Goal: Task Accomplishment & Management: Use online tool/utility

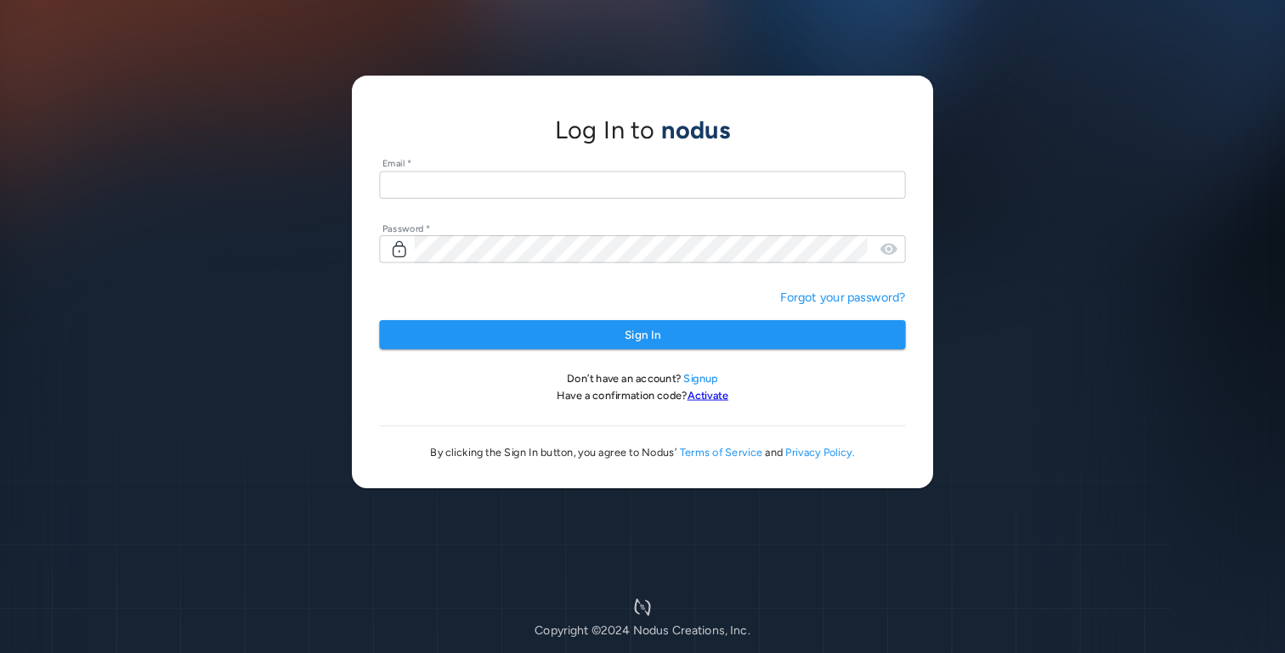
click at [533, 195] on input "text" at bounding box center [642, 185] width 526 height 28
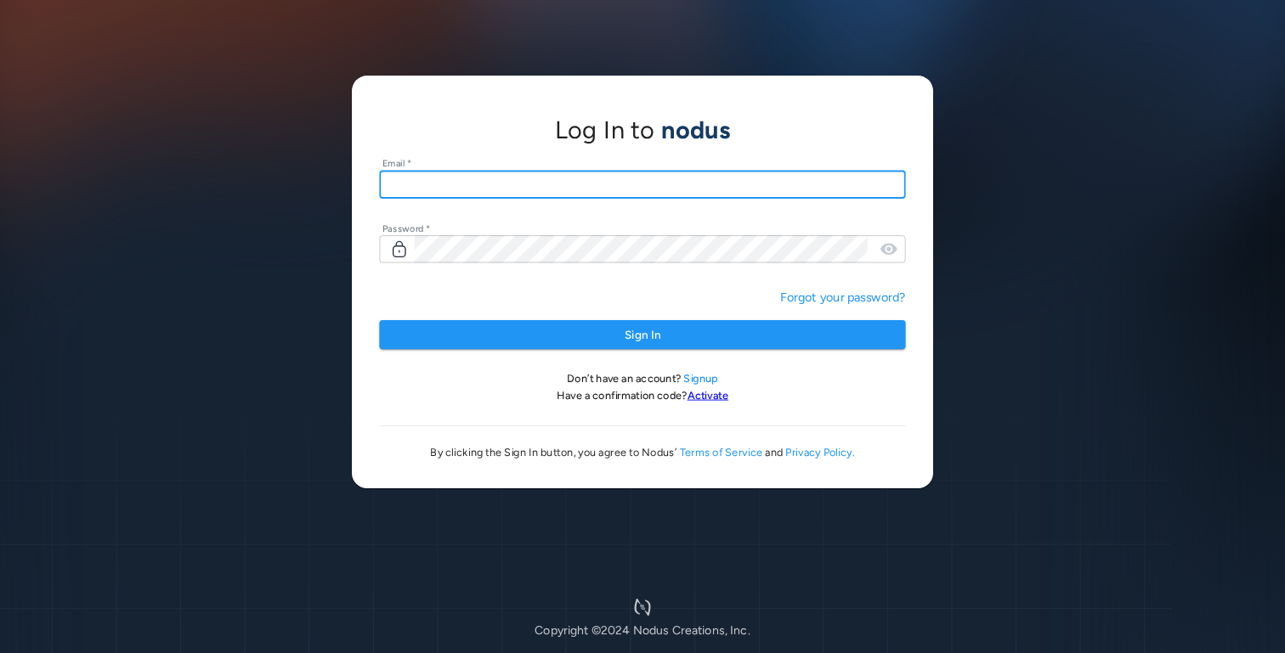
type input "**********"
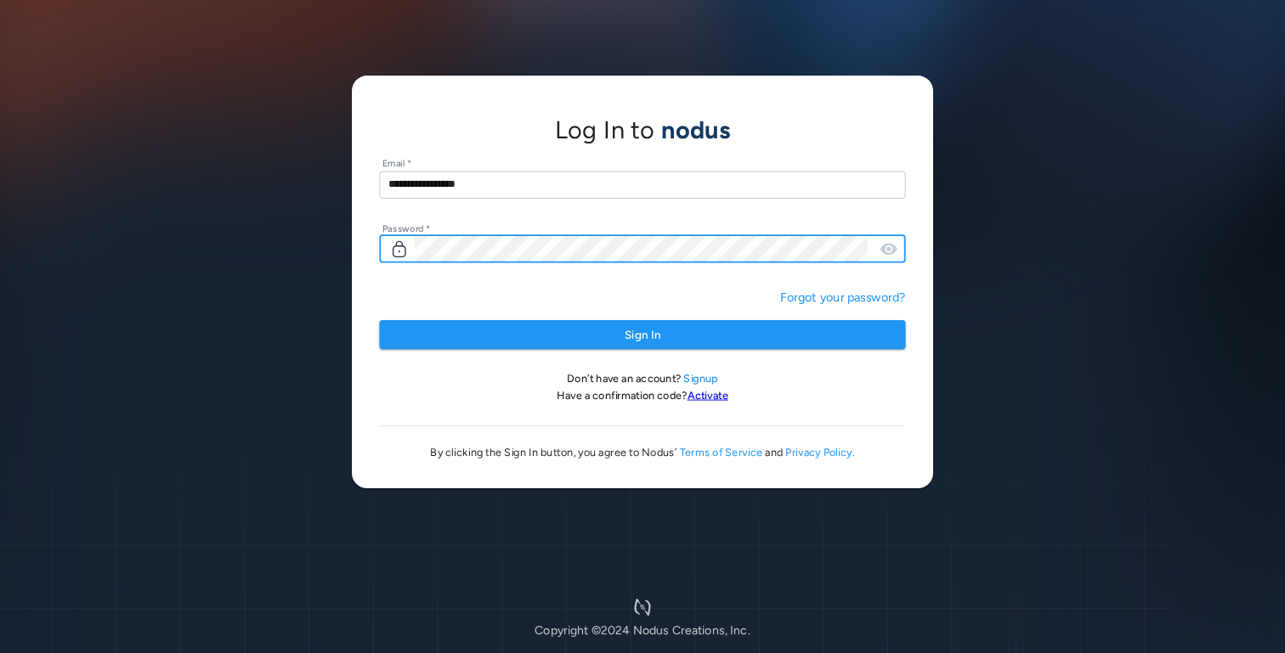
click at [379, 320] on button "Sign In" at bounding box center [642, 335] width 526 height 30
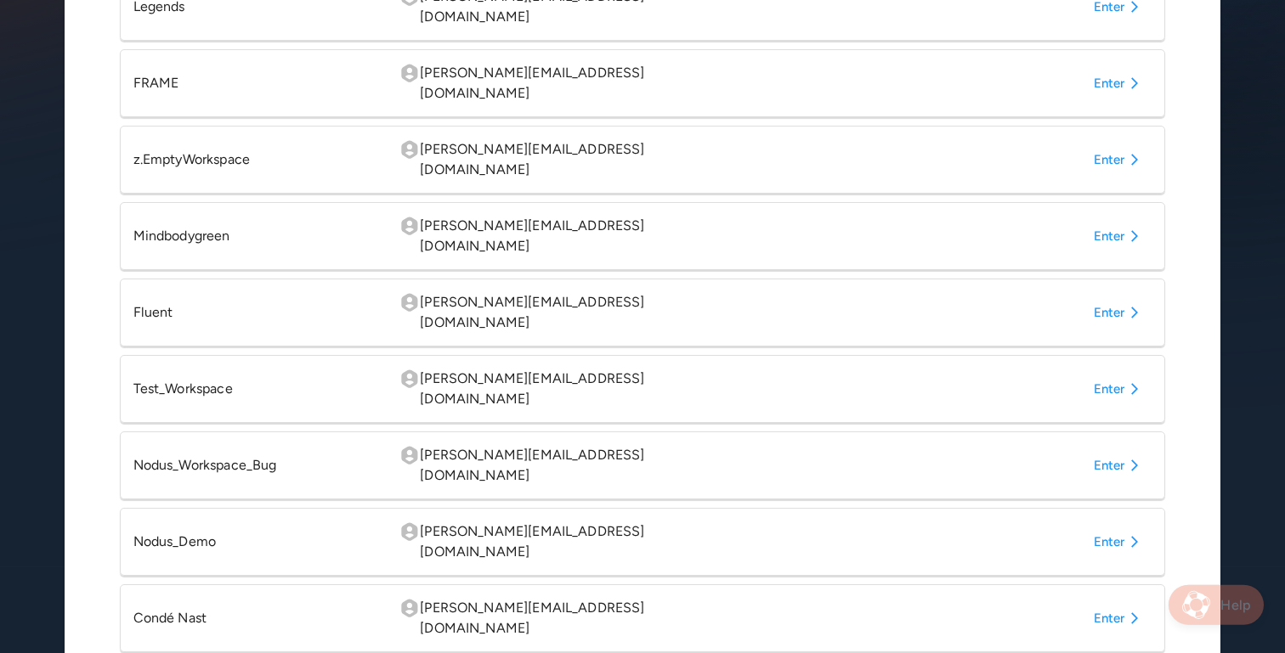
scroll to position [373, 0]
click at [1091, 602] on button "Enter" at bounding box center [1119, 617] width 65 height 31
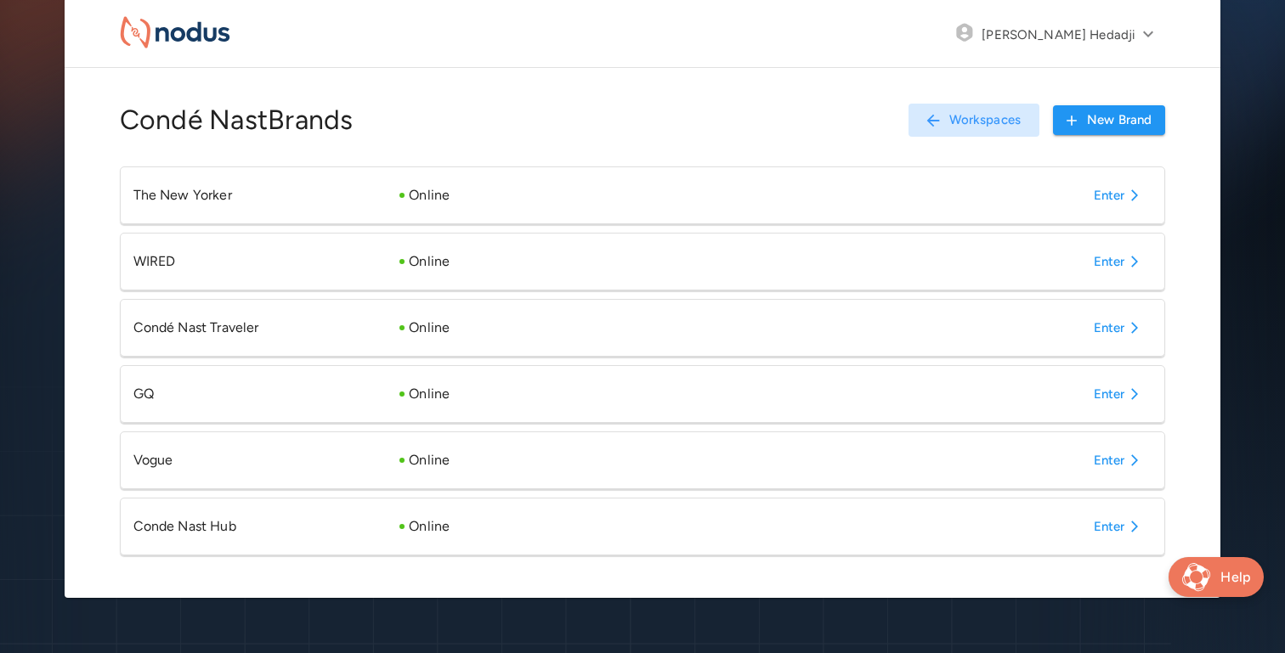
click at [1111, 526] on button "Enter" at bounding box center [1119, 526] width 65 height 31
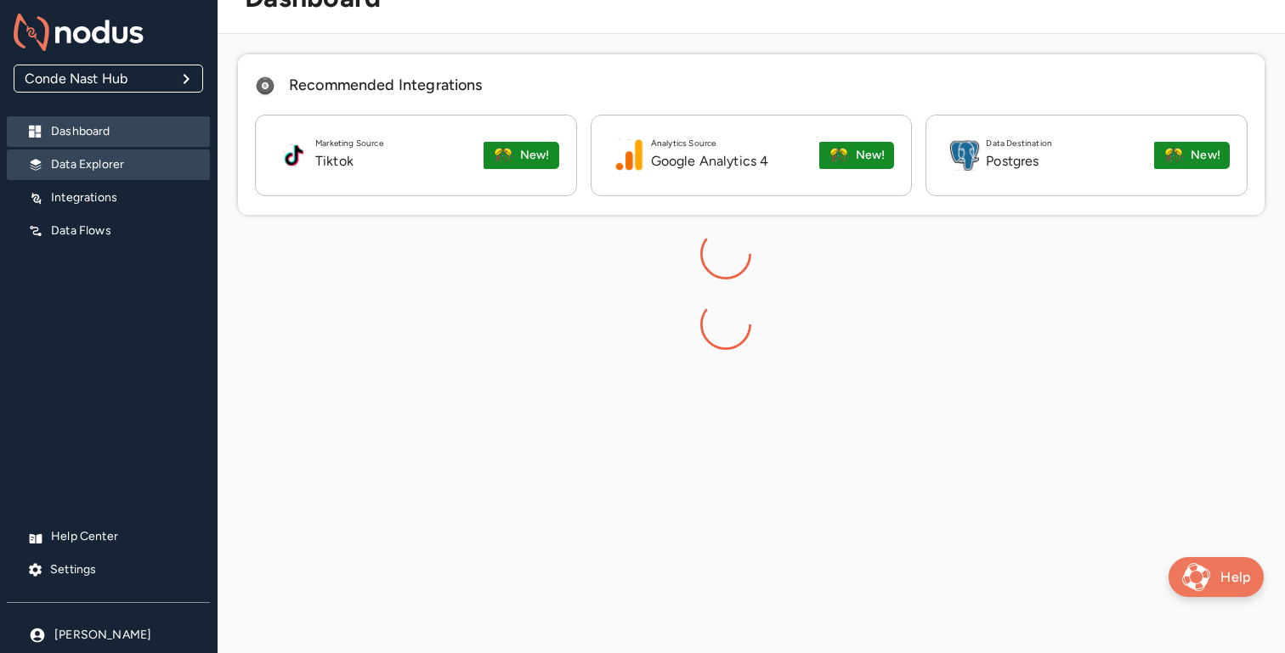
click at [102, 172] on p "Data Explorer" at bounding box center [123, 164] width 145 height 17
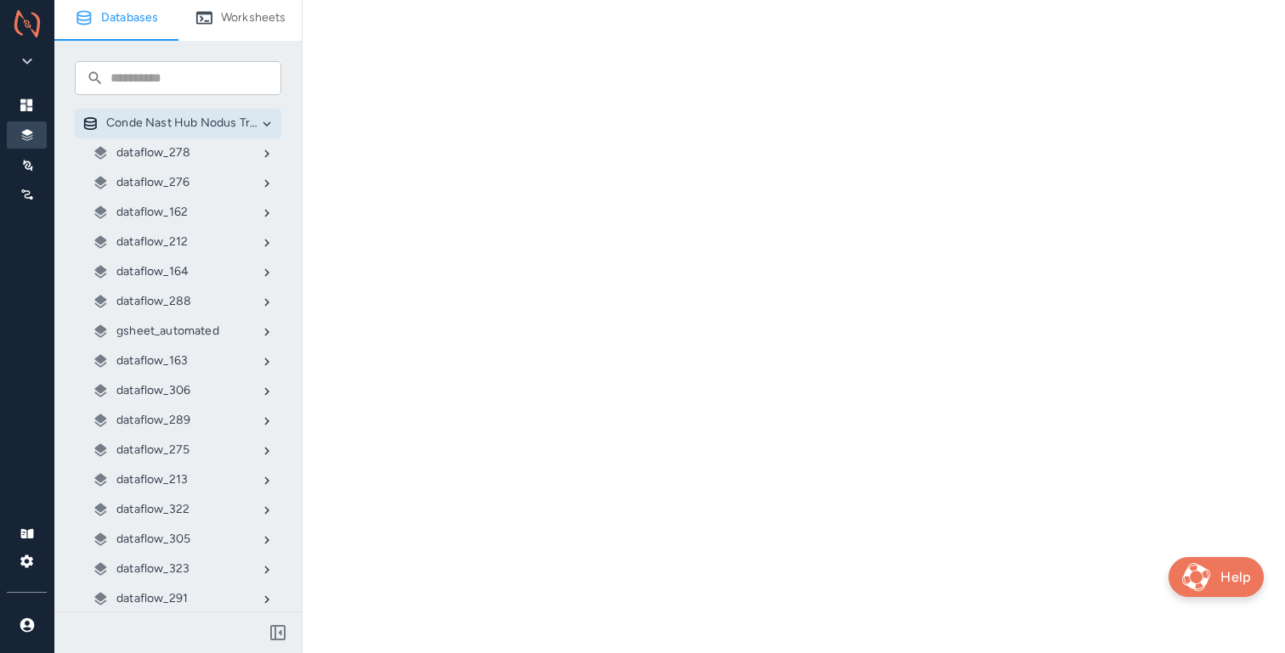
click at [186, 323] on p "gsheet_automated" at bounding box center [167, 331] width 103 height 17
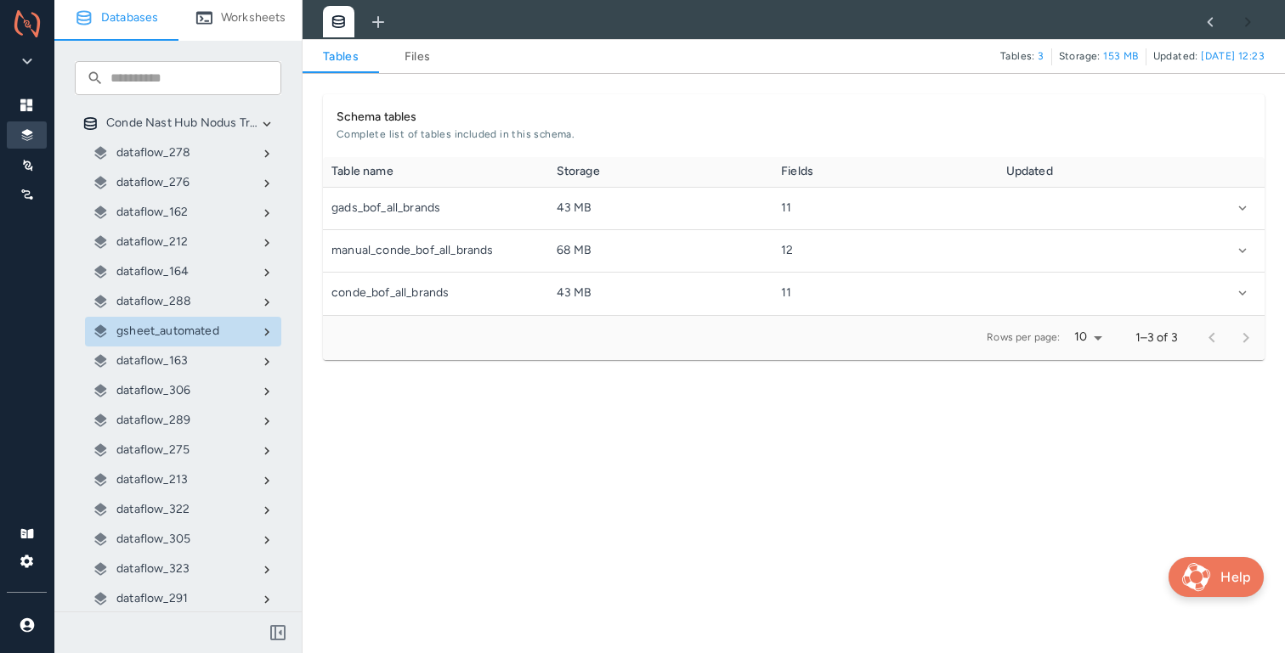
scroll to position [158, 941]
click at [431, 54] on link "Files" at bounding box center [417, 57] width 76 height 20
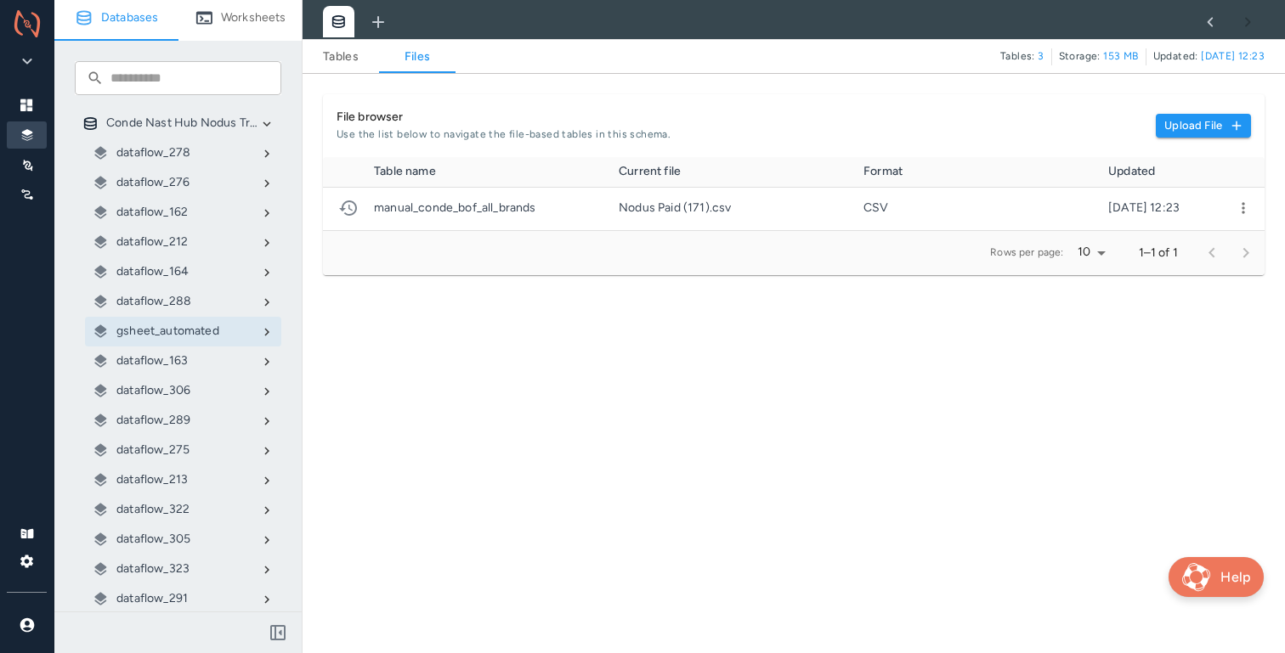
scroll to position [73, 941]
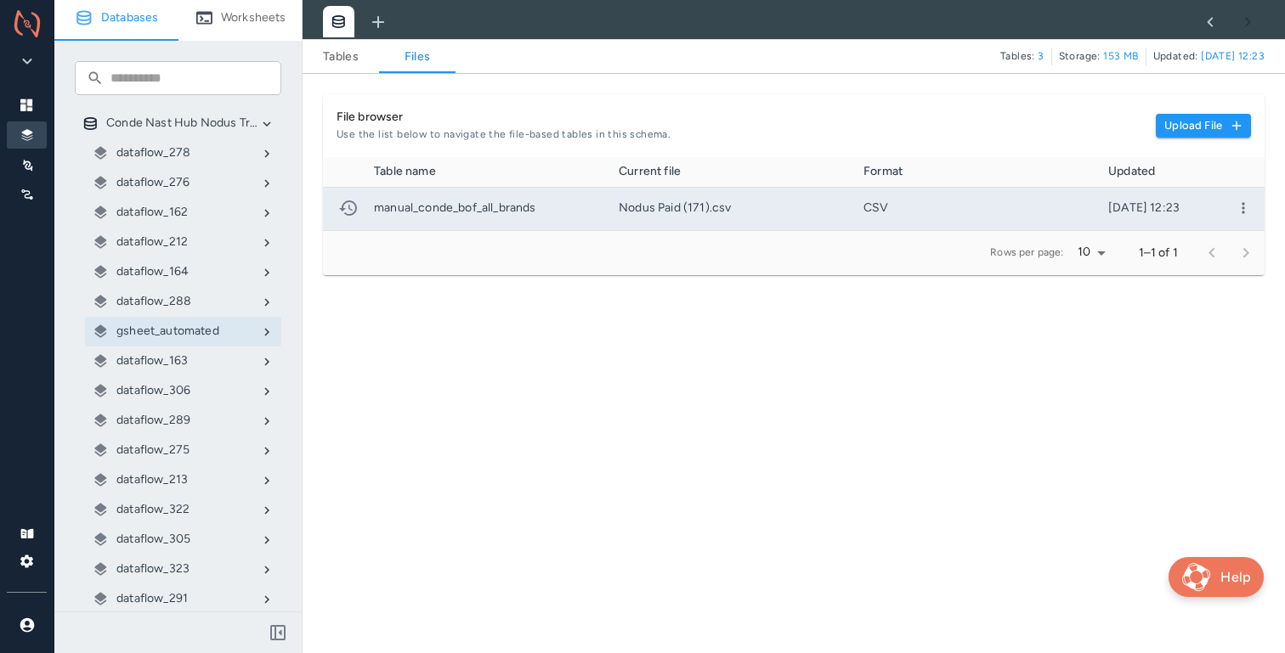
click at [1246, 207] on icon "more" at bounding box center [1243, 208] width 17 height 17
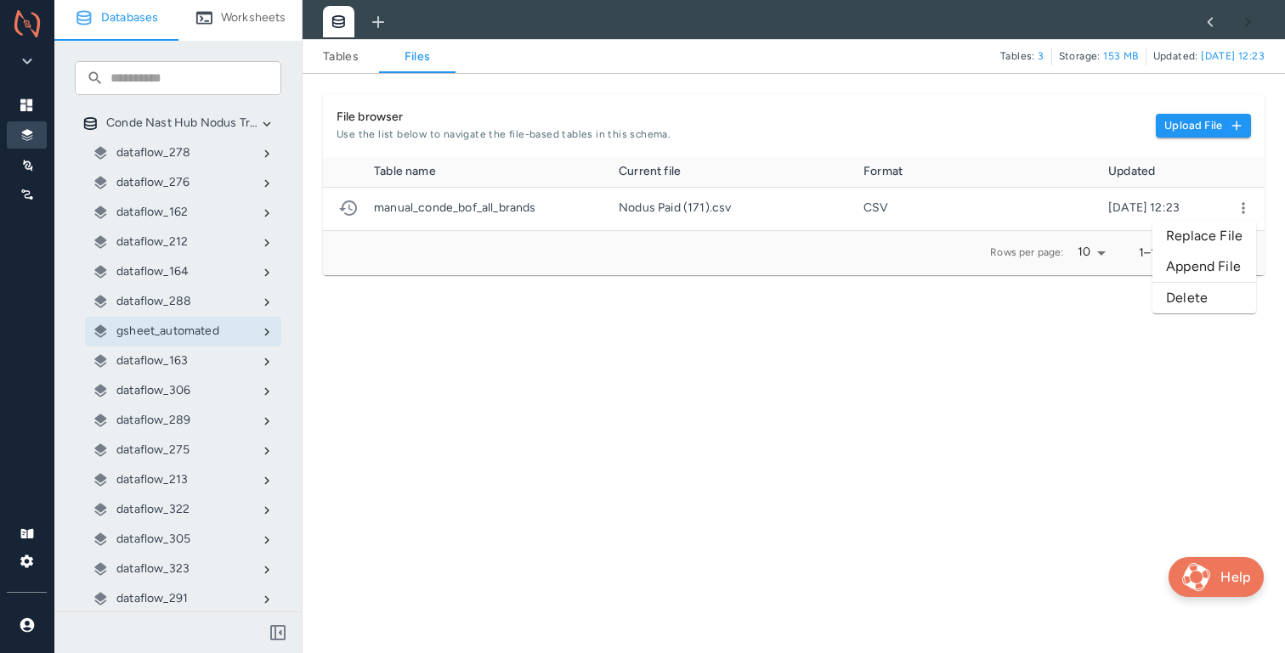
click at [1220, 242] on li "Replace File" at bounding box center [1204, 236] width 104 height 31
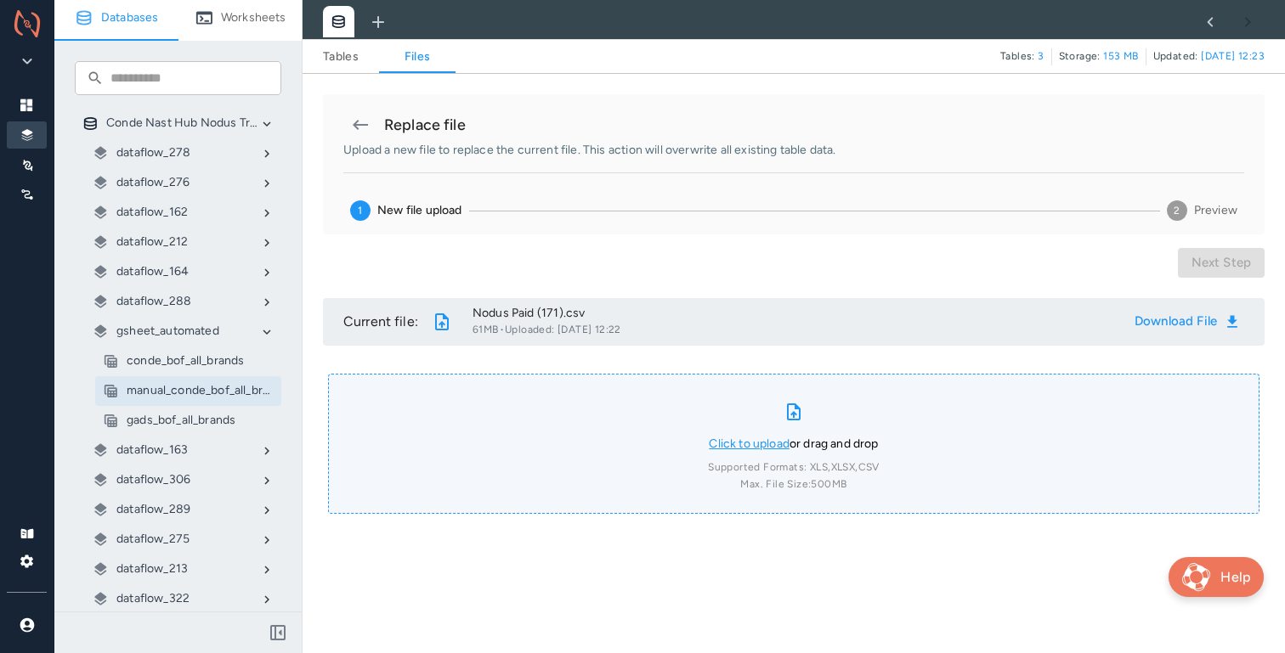
click at [733, 445] on link "Click to upload" at bounding box center [749, 444] width 81 height 14
click at [0, 0] on input "Click to upload or drag and drop Supported Formats: XLS, XLSX, CSV Max. File Si…" at bounding box center [0, 0] width 0 height 0
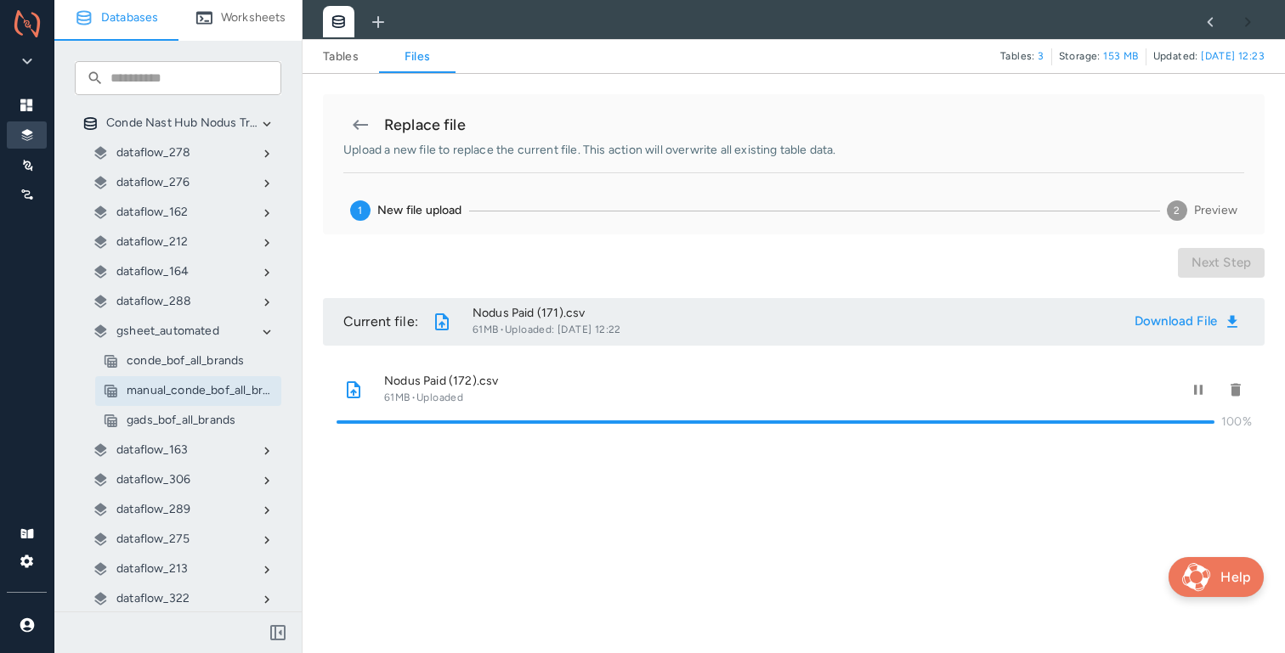
click at [1137, 274] on div "Previous Step Next step" at bounding box center [793, 263] width 941 height 30
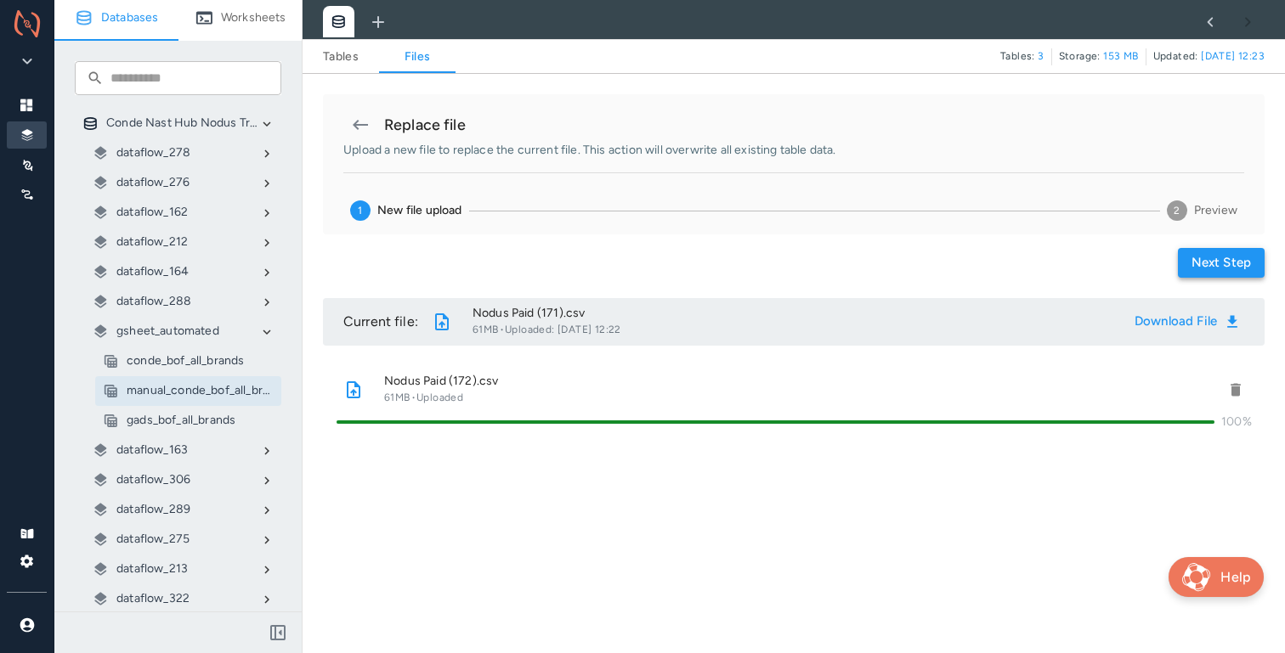
click at [1215, 263] on button "Next step" at bounding box center [1221, 263] width 87 height 30
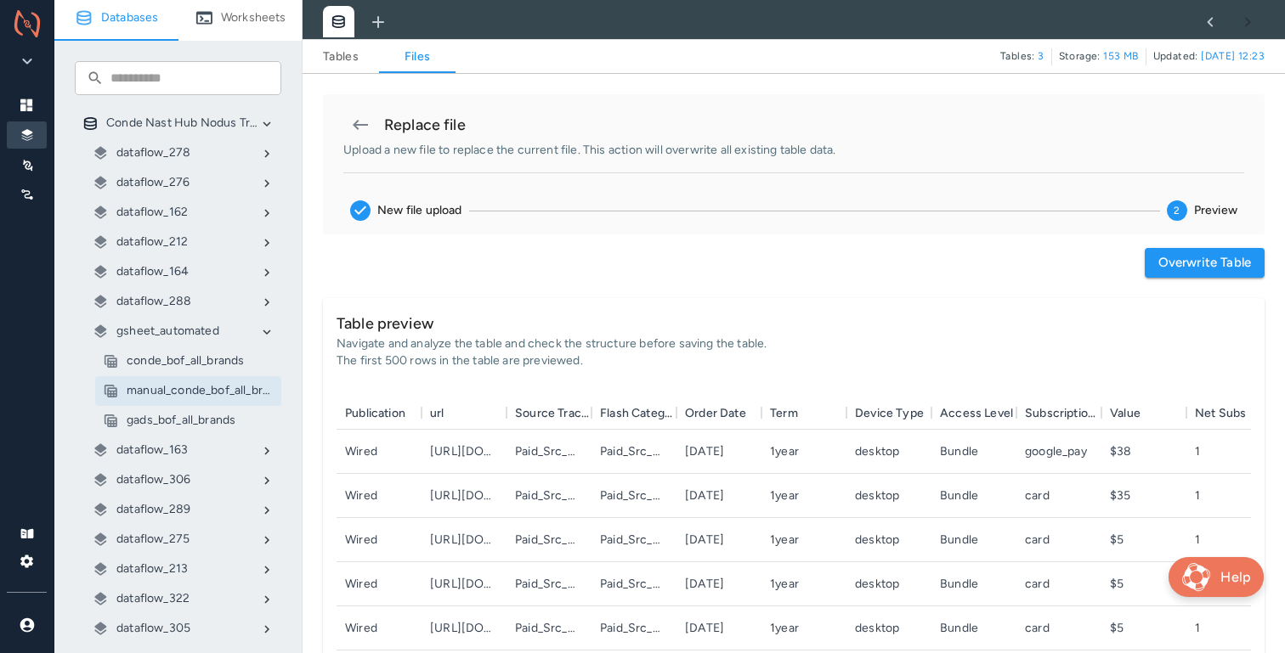
scroll to position [295, 914]
click at [1195, 269] on button "Overwrite table" at bounding box center [1204, 263] width 120 height 30
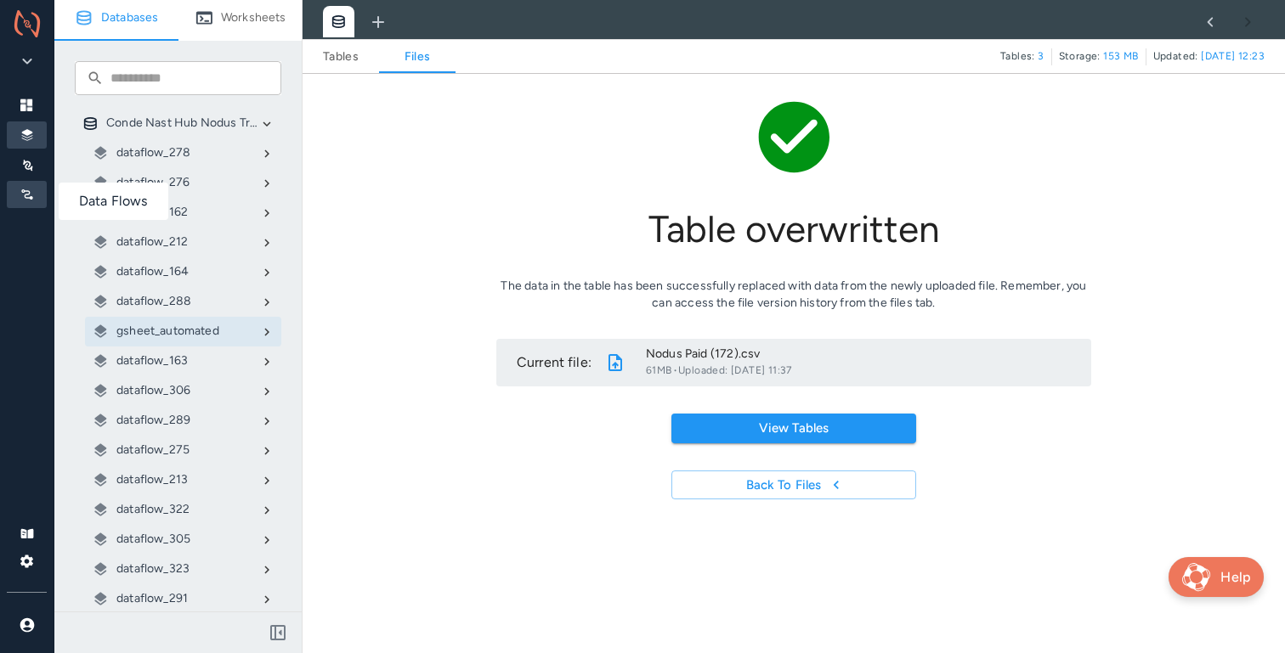
click at [23, 181] on div at bounding box center [27, 194] width 40 height 27
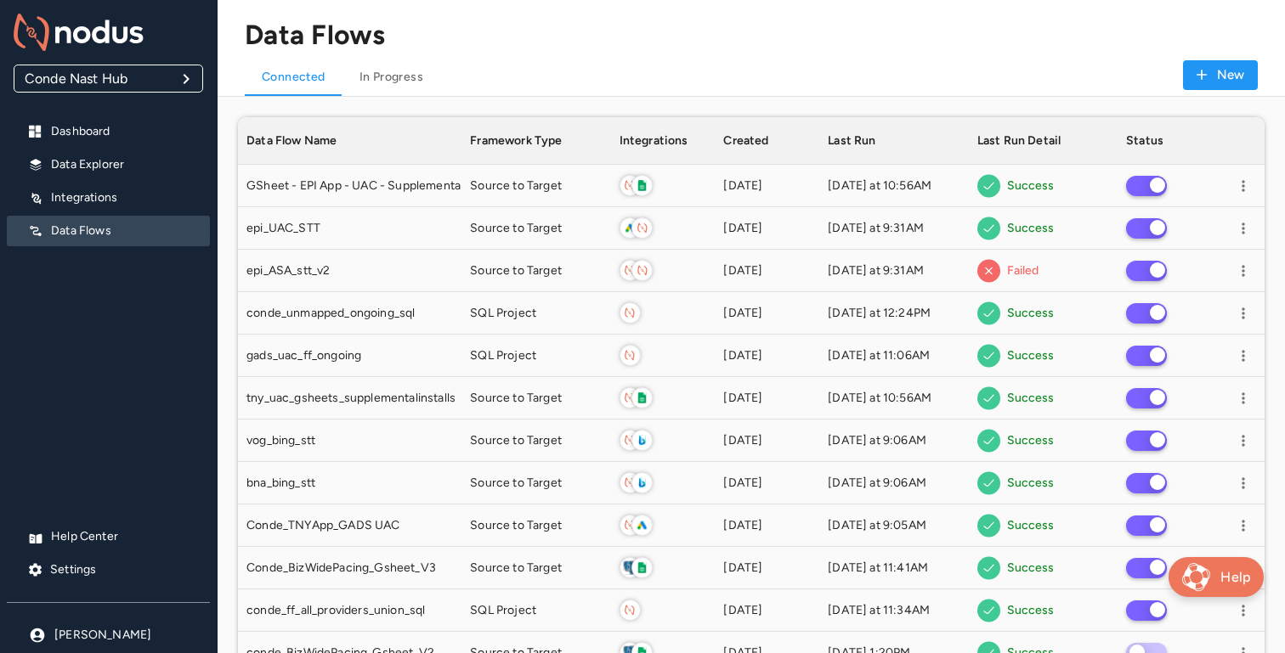
scroll to position [2427, 1026]
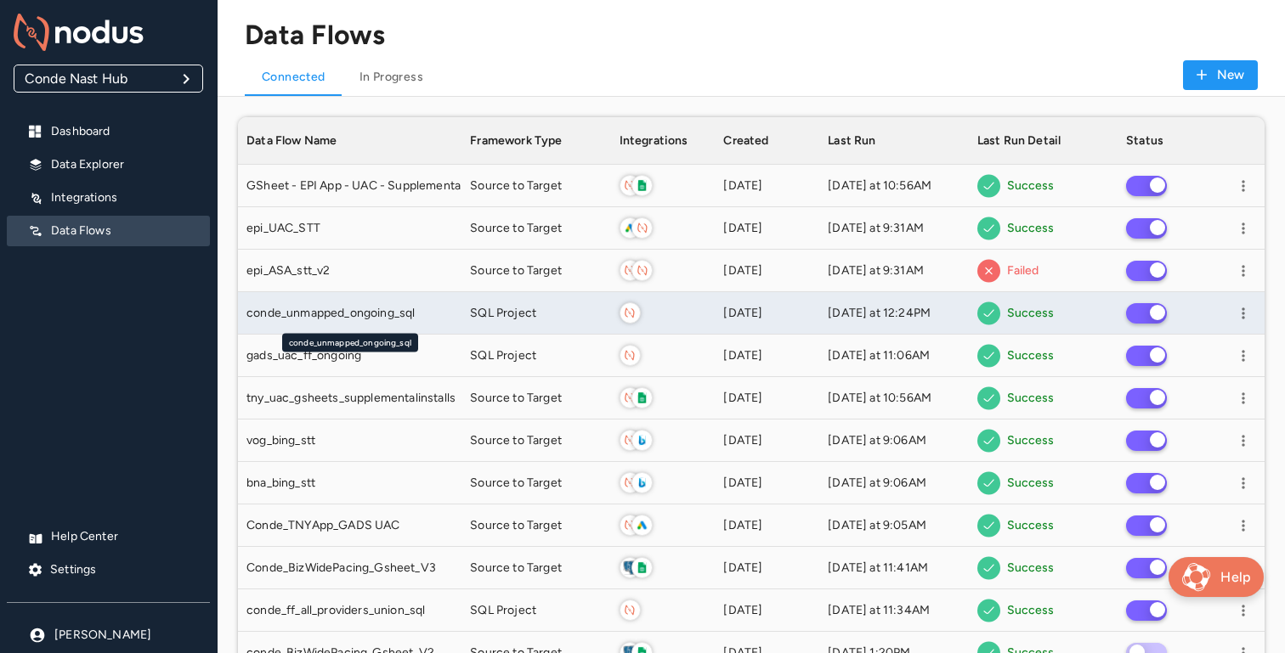
click at [444, 313] on div "conde_unmapped_ongoing_sql" at bounding box center [349, 313] width 206 height 17
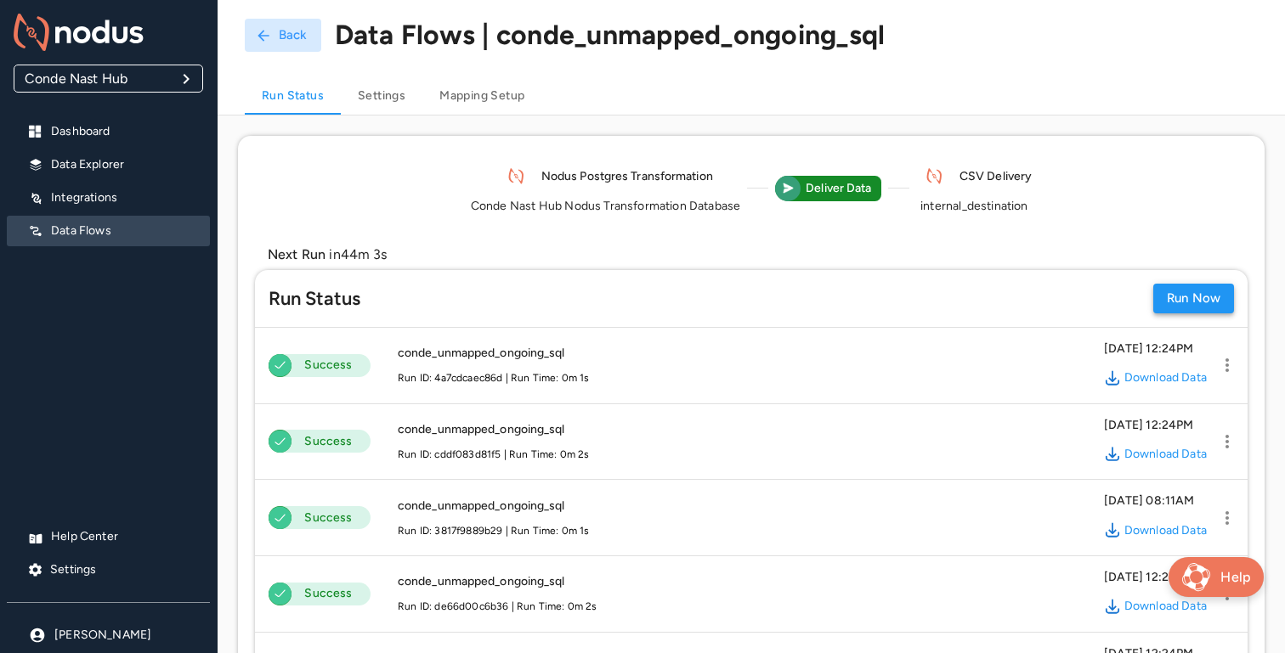
click at [1167, 294] on button "Run Now" at bounding box center [1193, 299] width 81 height 30
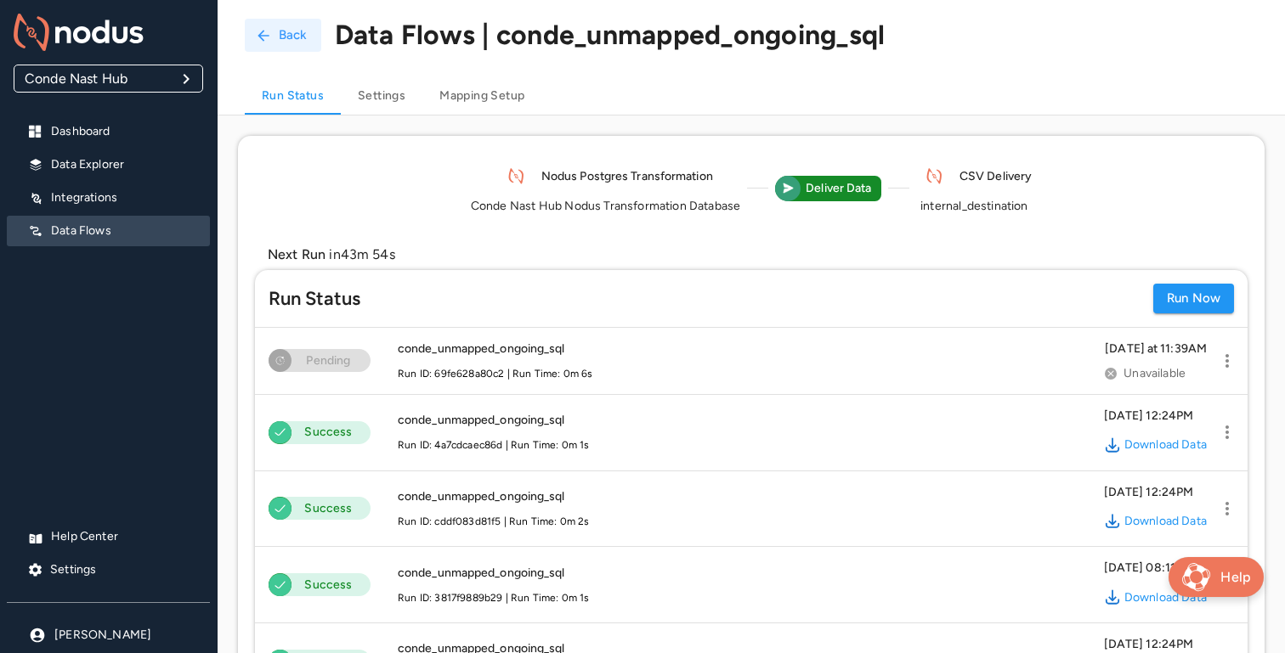
click at [285, 34] on button "Back" at bounding box center [283, 35] width 76 height 33
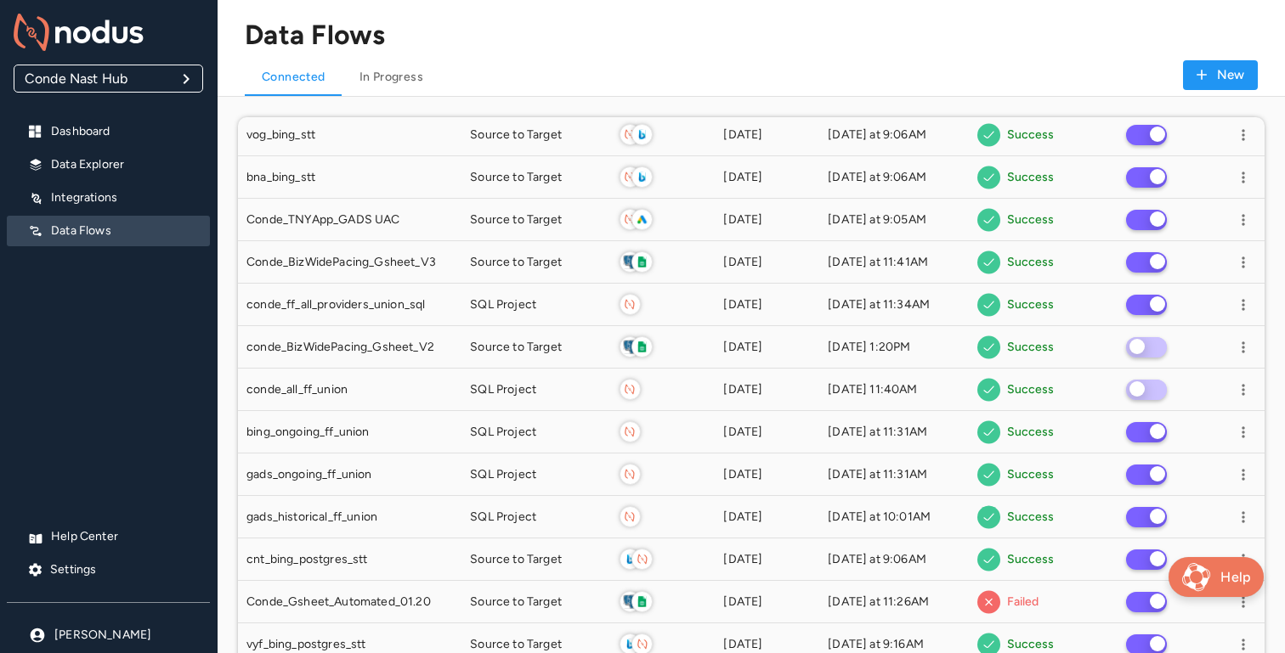
scroll to position [311, 0]
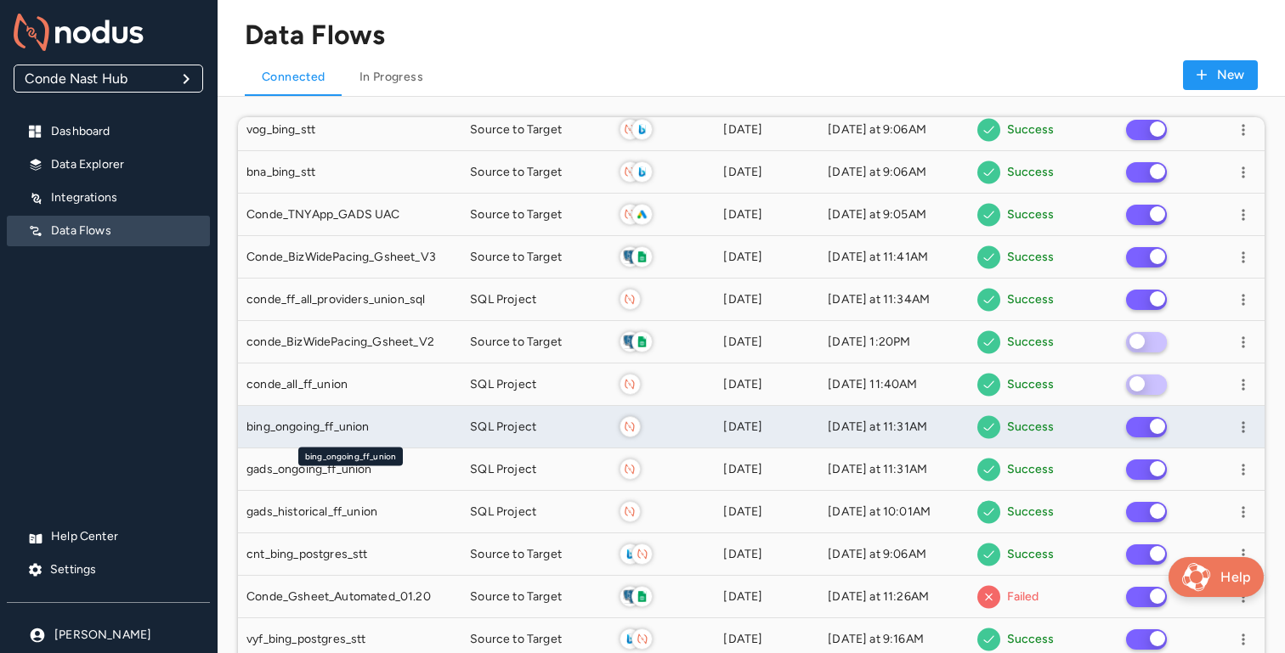
click at [338, 422] on span "bing_ongoing_ff_union" at bounding box center [307, 427] width 123 height 17
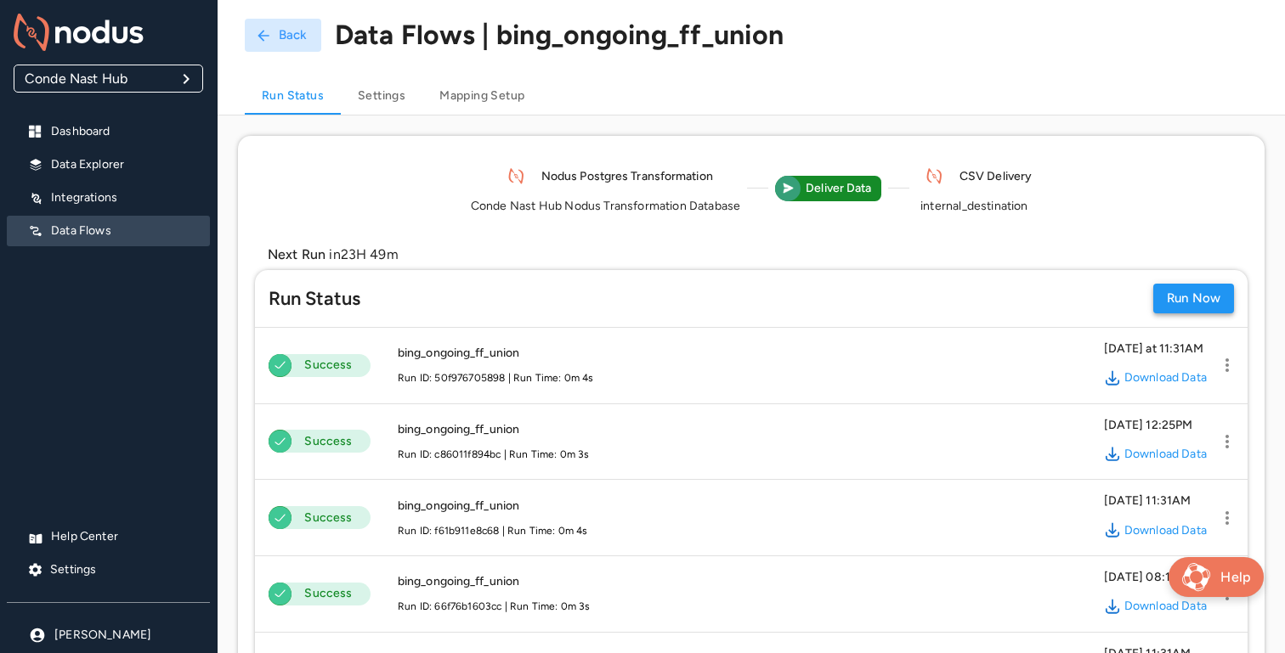
click at [1173, 297] on button "Run Now" at bounding box center [1193, 299] width 81 height 30
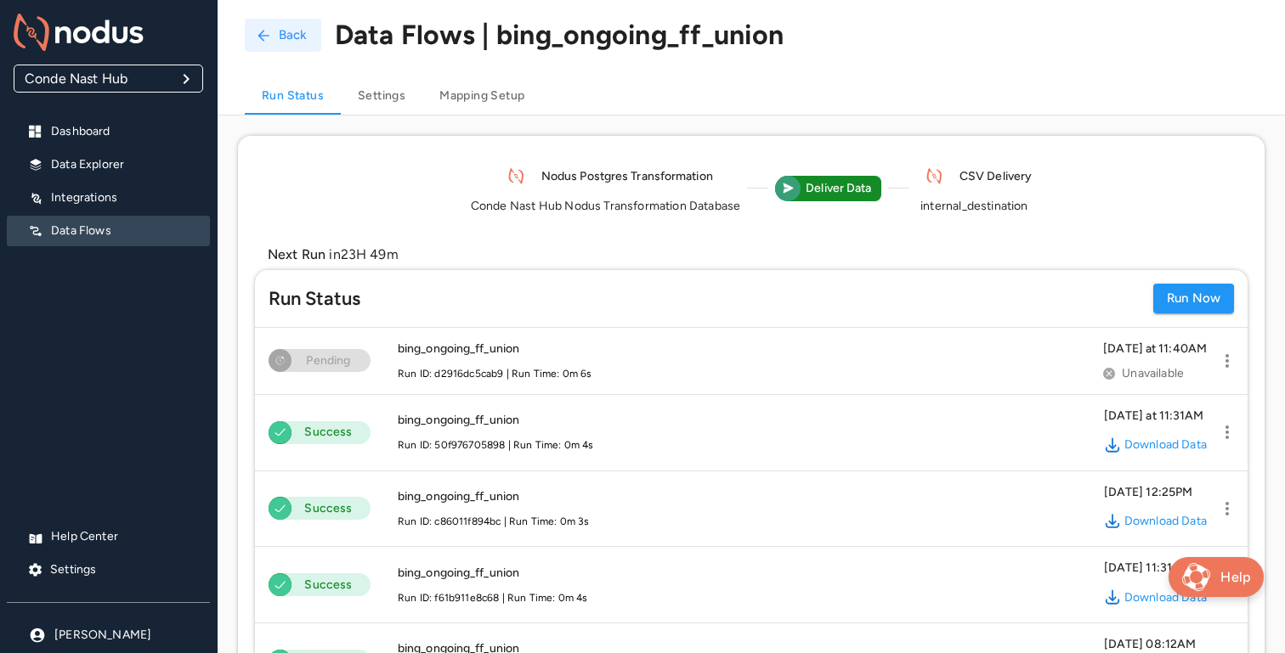
click at [282, 39] on button "Back" at bounding box center [283, 35] width 76 height 33
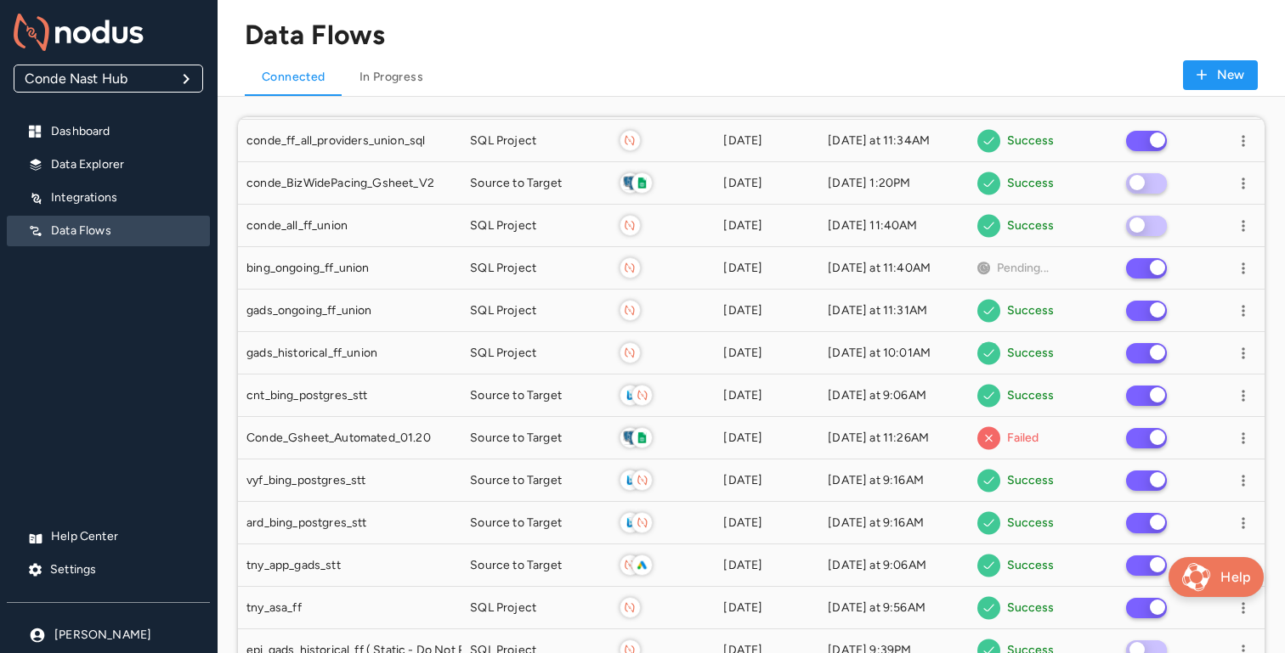
scroll to position [485, 0]
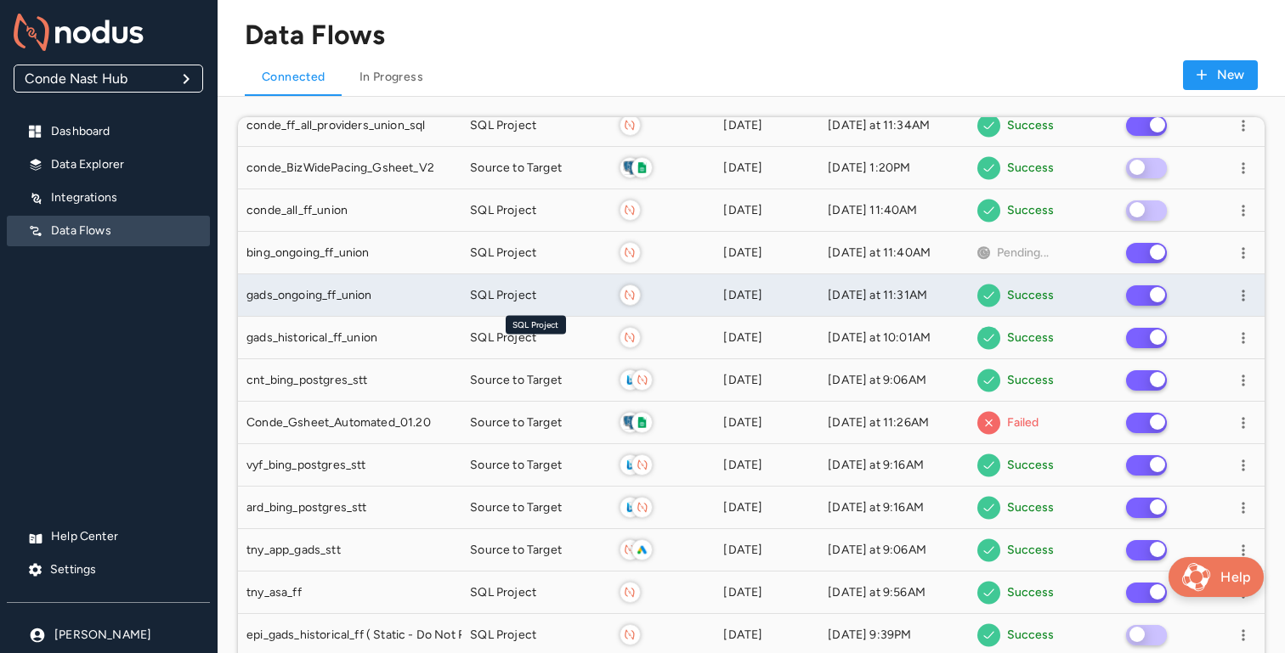
click at [534, 302] on span "SQL Project" at bounding box center [503, 295] width 66 height 17
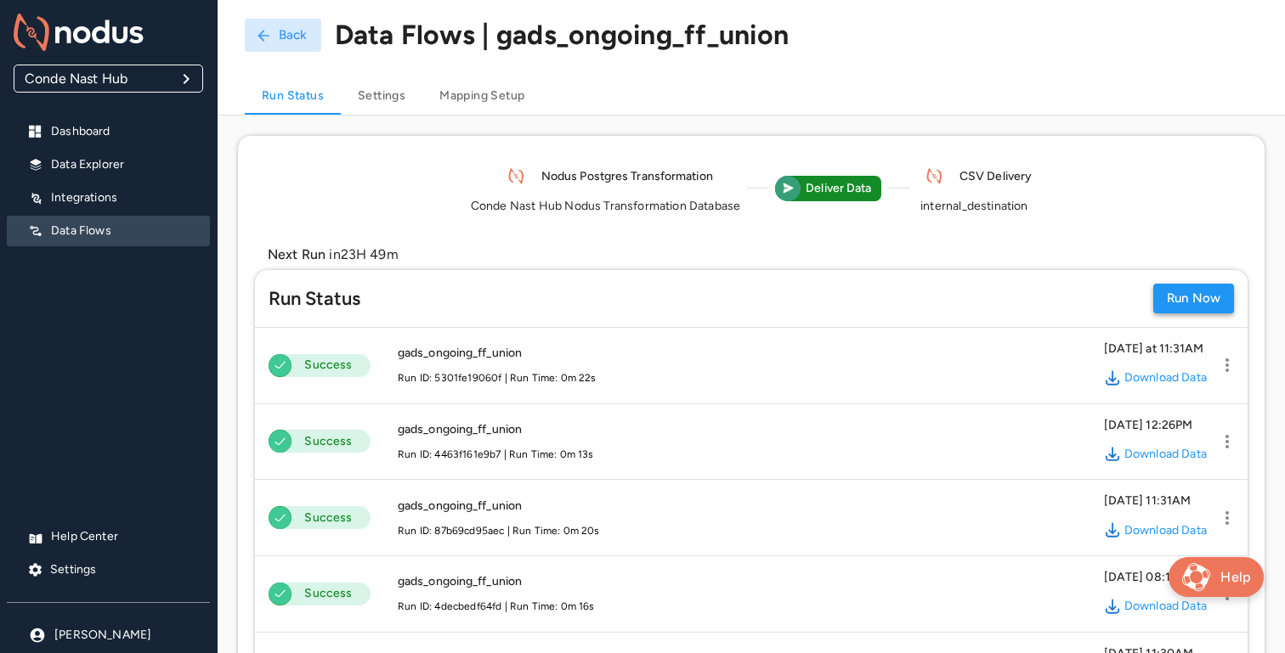
click at [1174, 302] on button "Run Now" at bounding box center [1193, 299] width 81 height 30
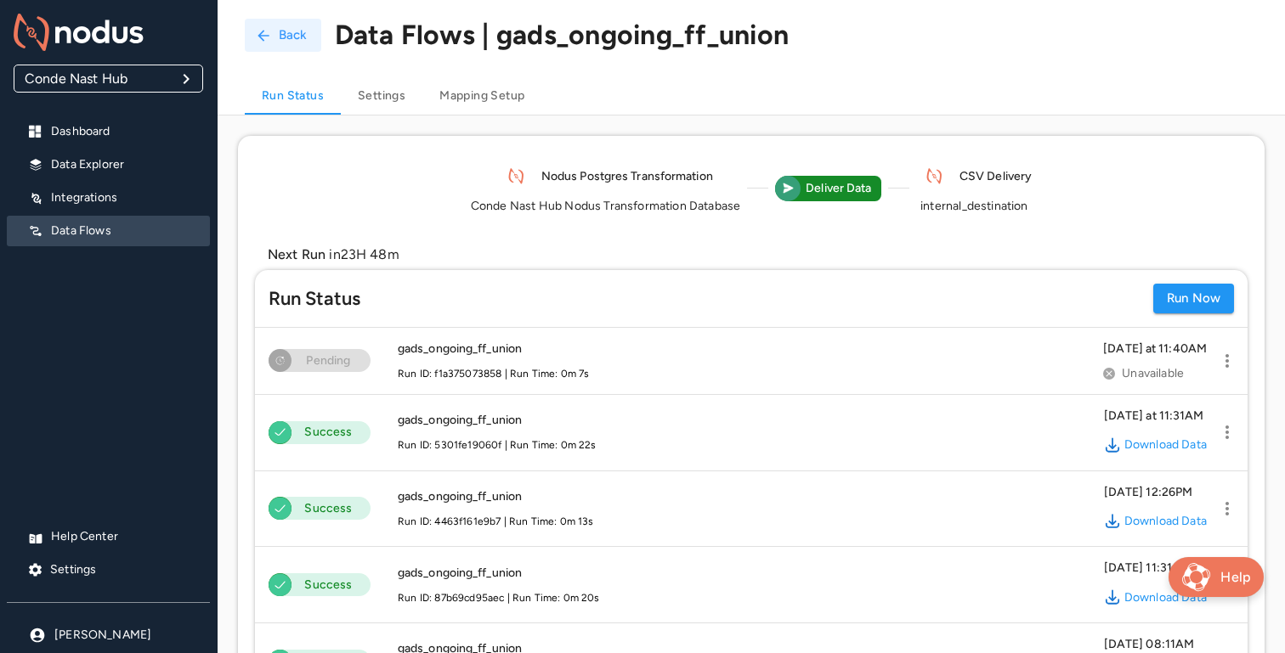
click at [280, 47] on button "Back" at bounding box center [283, 35] width 76 height 33
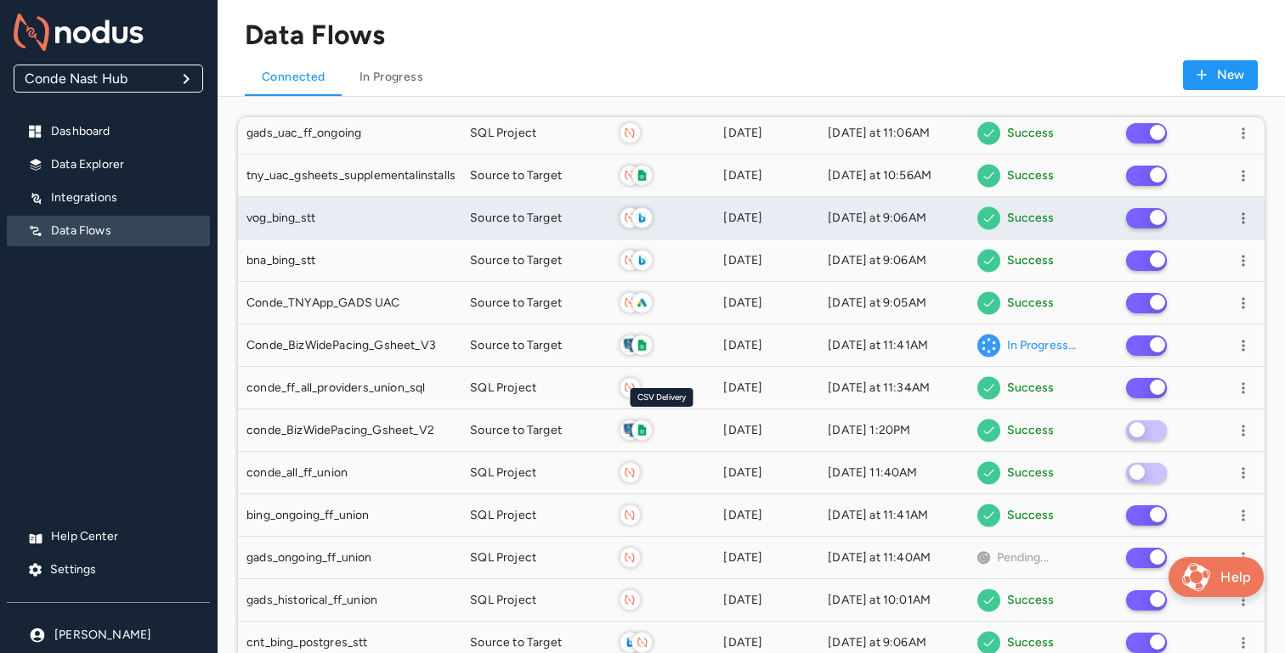
scroll to position [268, 0]
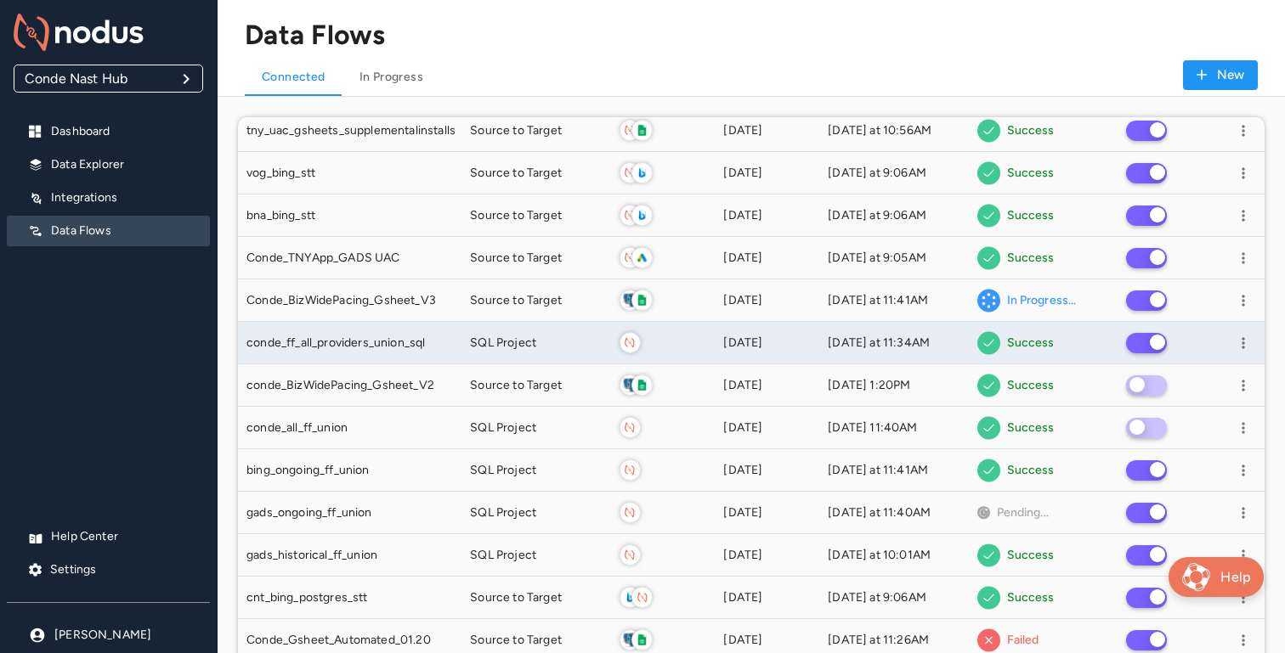
click at [458, 344] on div "conde_ff_all_providers_union_sql" at bounding box center [349, 343] width 223 height 42
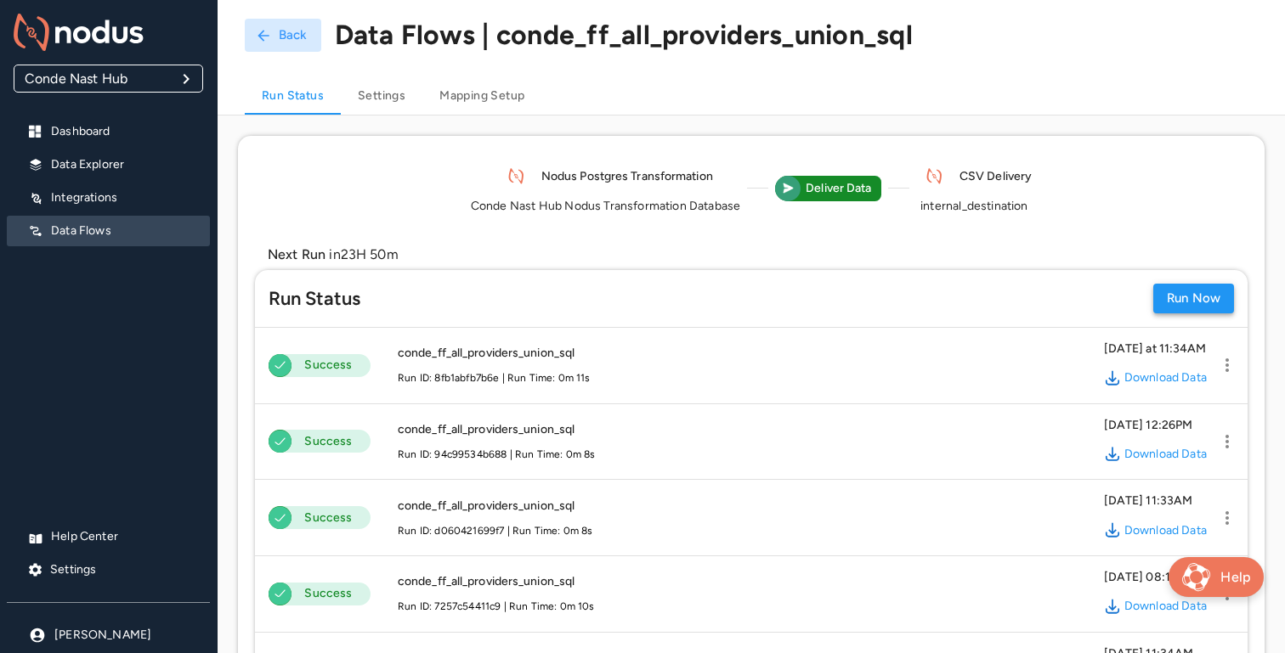
click at [1170, 288] on button "Run Now" at bounding box center [1193, 299] width 81 height 30
